Goal: Information Seeking & Learning: Learn about a topic

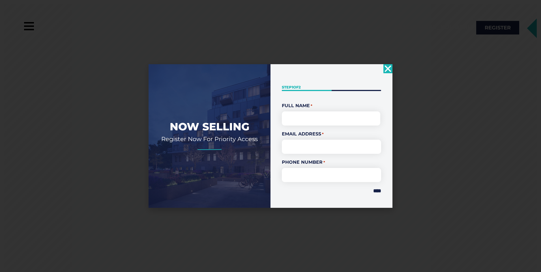
click at [387, 69] on icon "Close" at bounding box center [388, 68] width 9 height 9
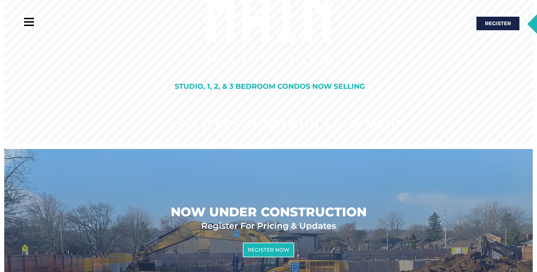
scroll to position [170, 0]
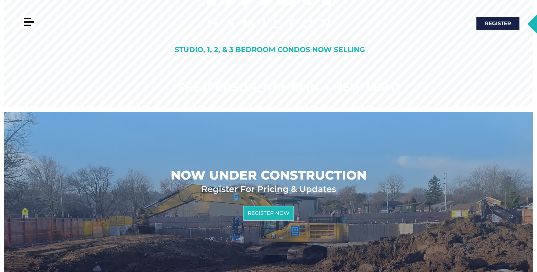
click at [26, 21] on div at bounding box center [29, 22] width 13 height 13
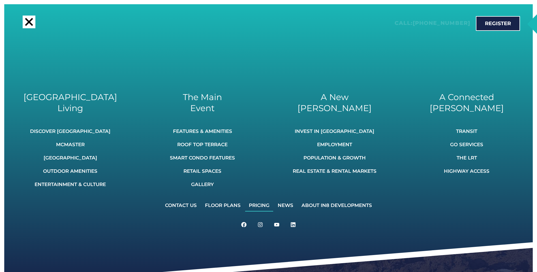
click at [260, 204] on link "Pricing" at bounding box center [259, 205] width 28 height 12
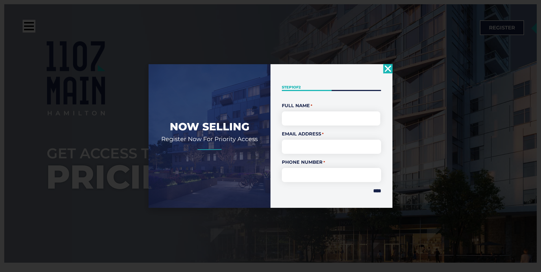
click at [389, 67] on icon "Close" at bounding box center [388, 68] width 9 height 9
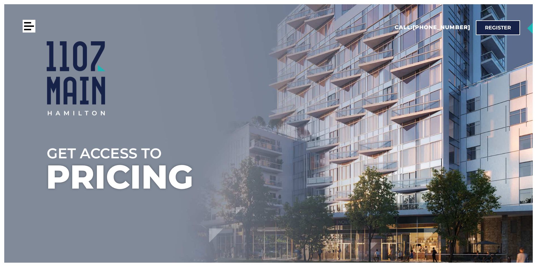
click at [27, 26] on div at bounding box center [29, 25] width 10 height 1
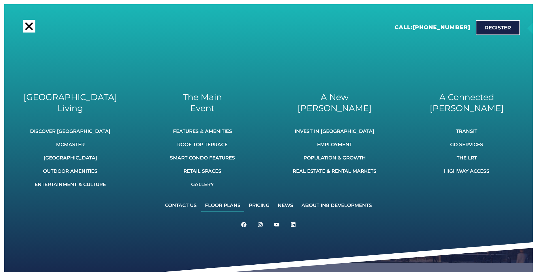
click at [225, 205] on link "Floor Plans" at bounding box center [222, 205] width 43 height 12
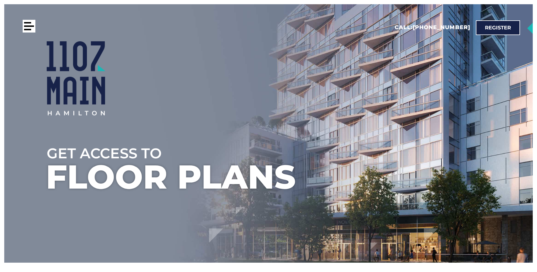
click at [28, 24] on div at bounding box center [29, 26] width 13 height 13
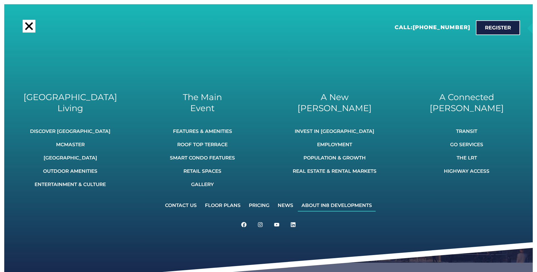
click at [334, 206] on link "About IN8 Developments" at bounding box center [337, 205] width 78 height 12
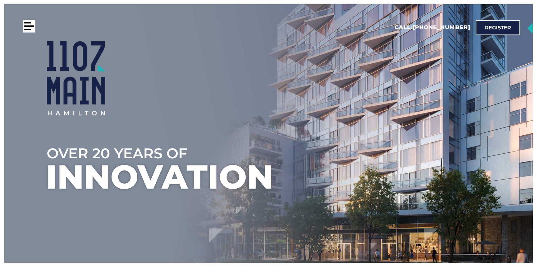
click at [27, 27] on div at bounding box center [29, 26] width 13 height 13
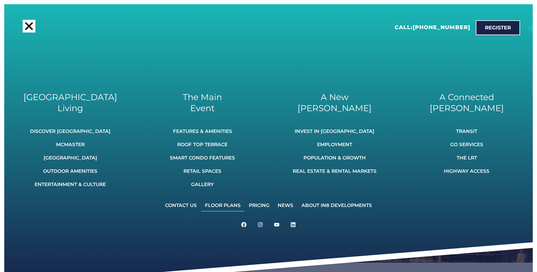
click at [223, 205] on link "Floor Plans" at bounding box center [222, 205] width 43 height 12
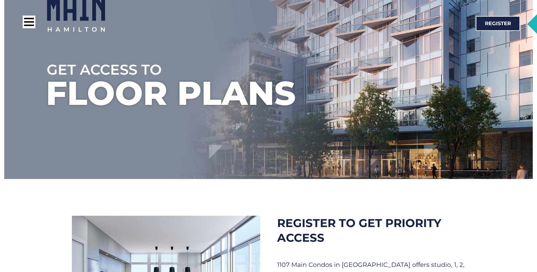
scroll to position [113, 0]
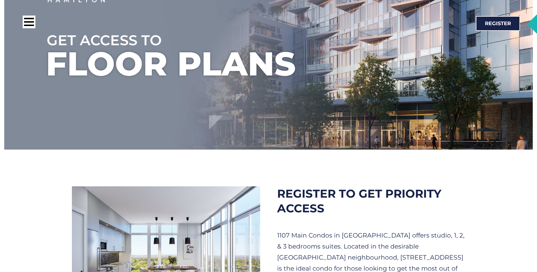
click at [152, 58] on ul at bounding box center [289, 7] width 537 height 272
click at [133, 38] on div "Call: [PHONE_NUMBER] Register" at bounding box center [264, 23] width 517 height 35
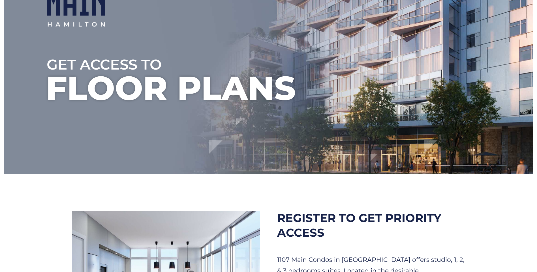
scroll to position [0, 0]
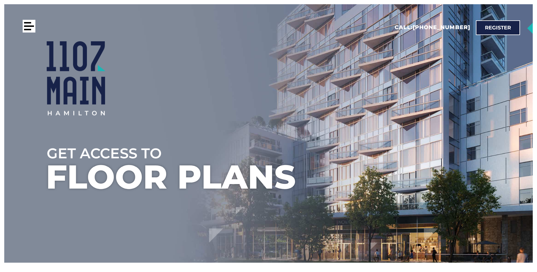
click at [27, 26] on div at bounding box center [29, 25] width 10 height 1
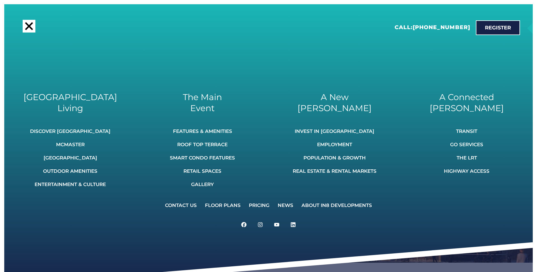
click at [29, 26] on div at bounding box center [29, 26] width 8 height 8
